Goal: Navigation & Orientation: Find specific page/section

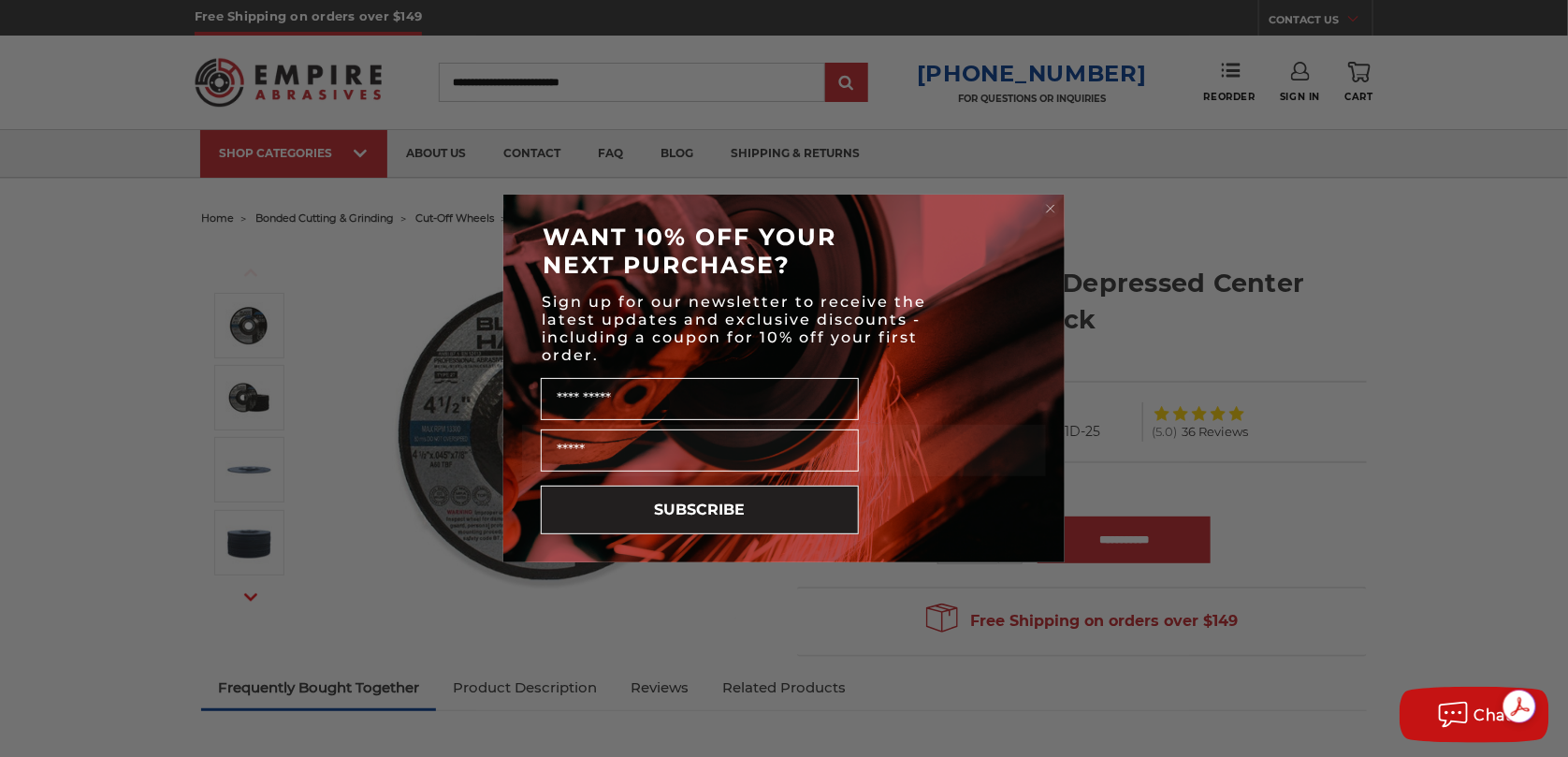
click at [1051, 201] on circle "Close dialog" at bounding box center [1051, 208] width 18 height 18
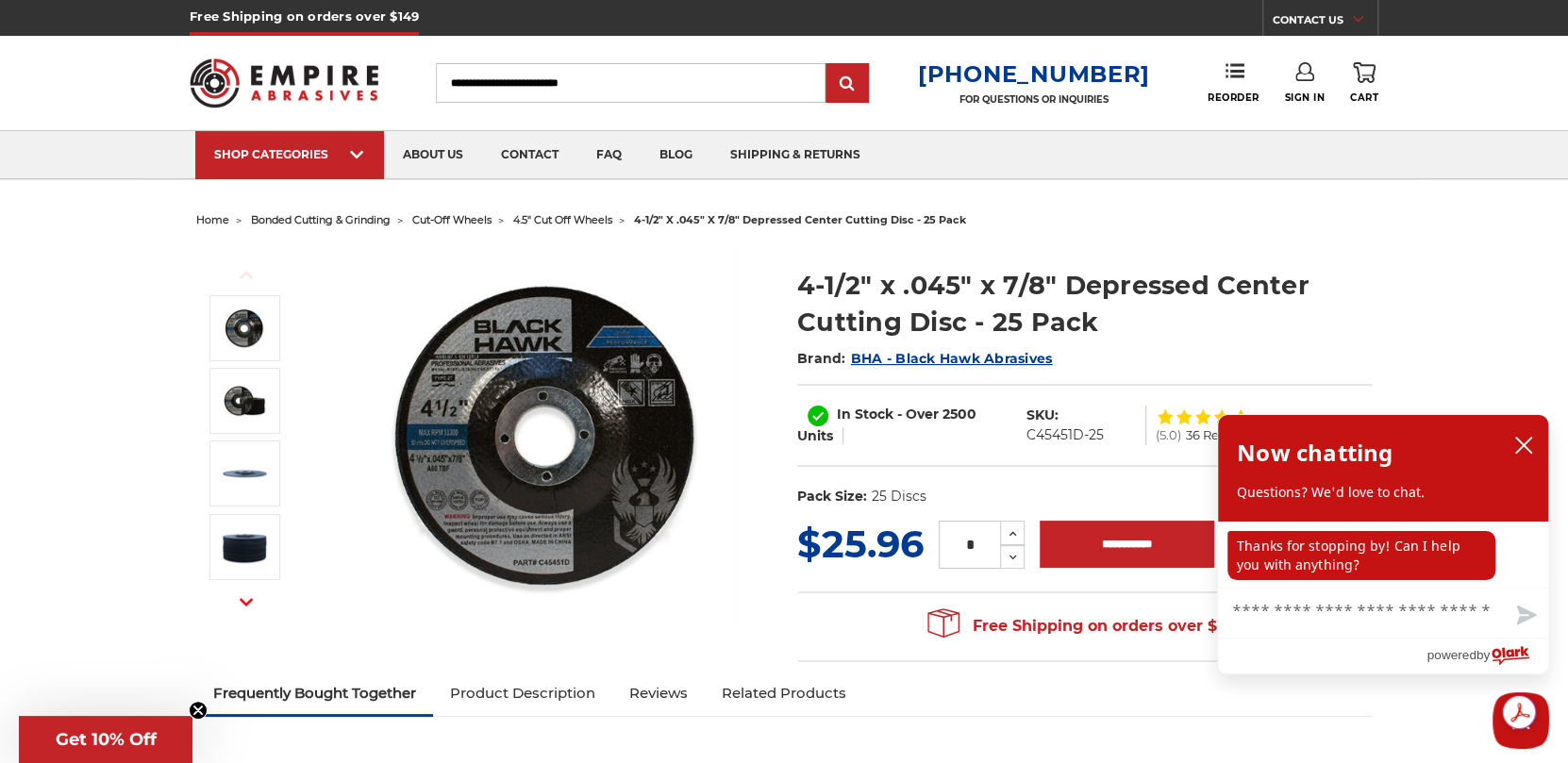
click at [552, 220] on span "4.5" cut off wheels" at bounding box center [563, 220] width 99 height 13
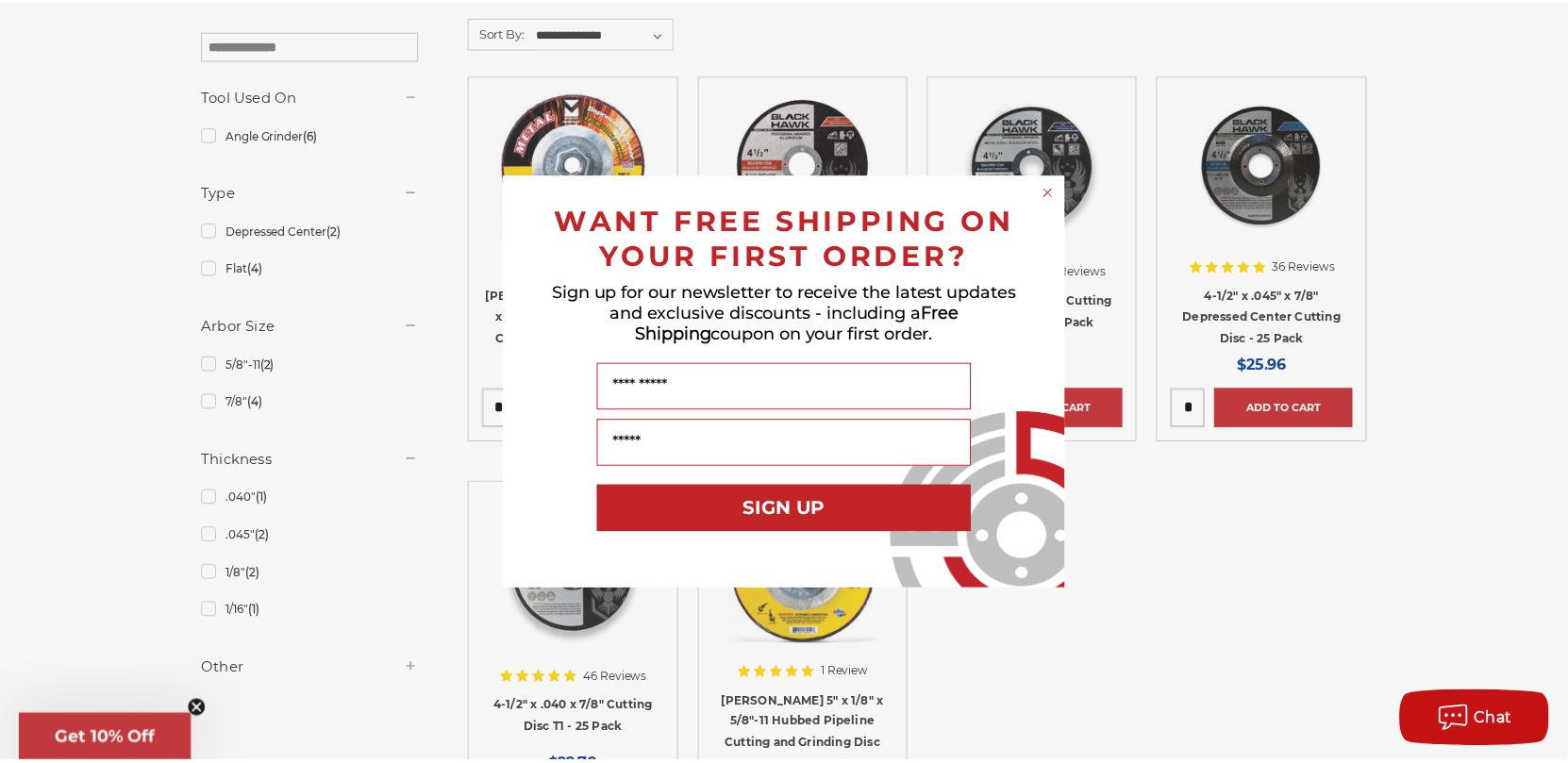
scroll to position [376, 0]
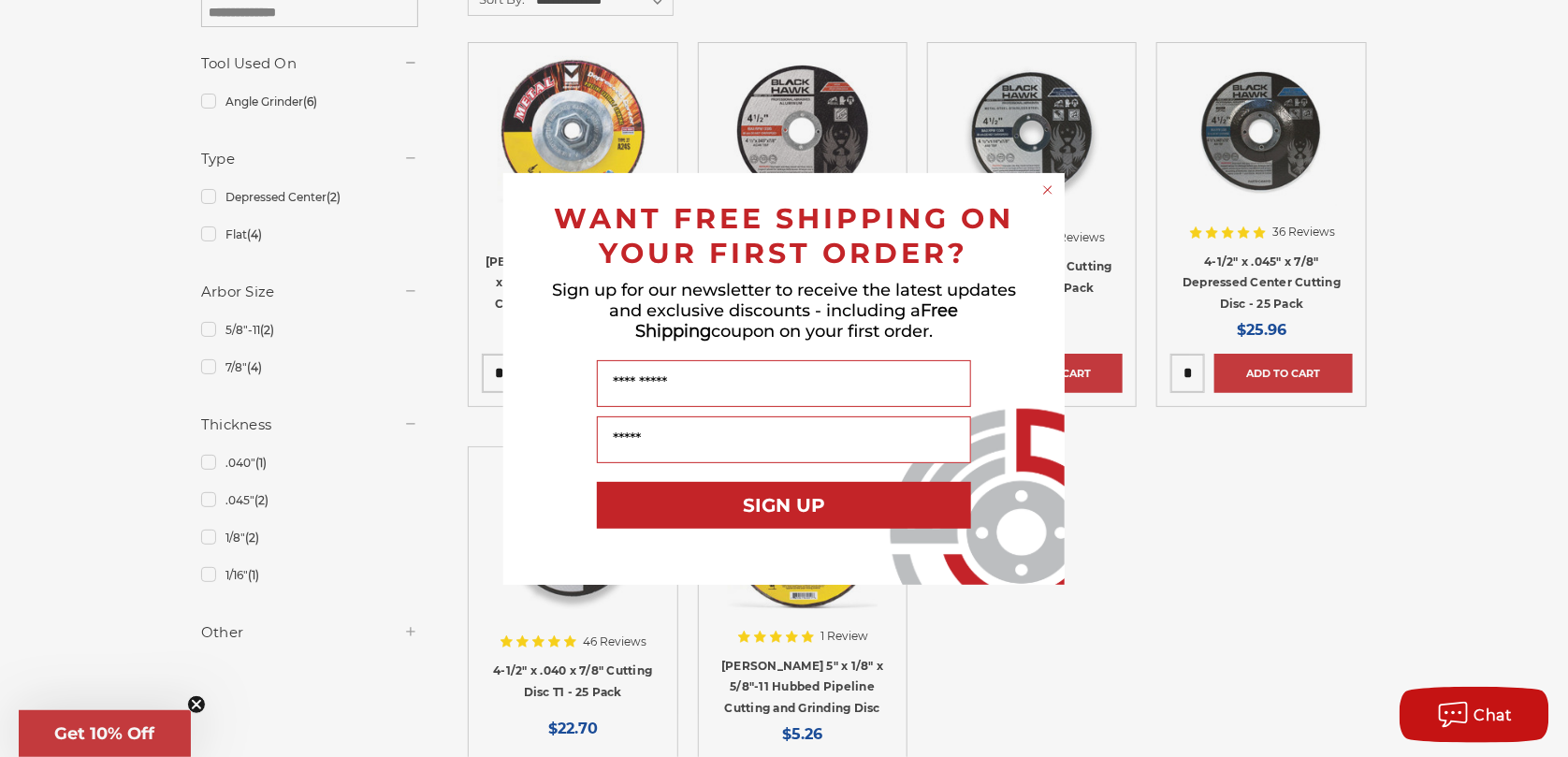
click at [1045, 189] on circle "Close dialog" at bounding box center [1048, 189] width 18 height 18
